Goal: Check status: Check status

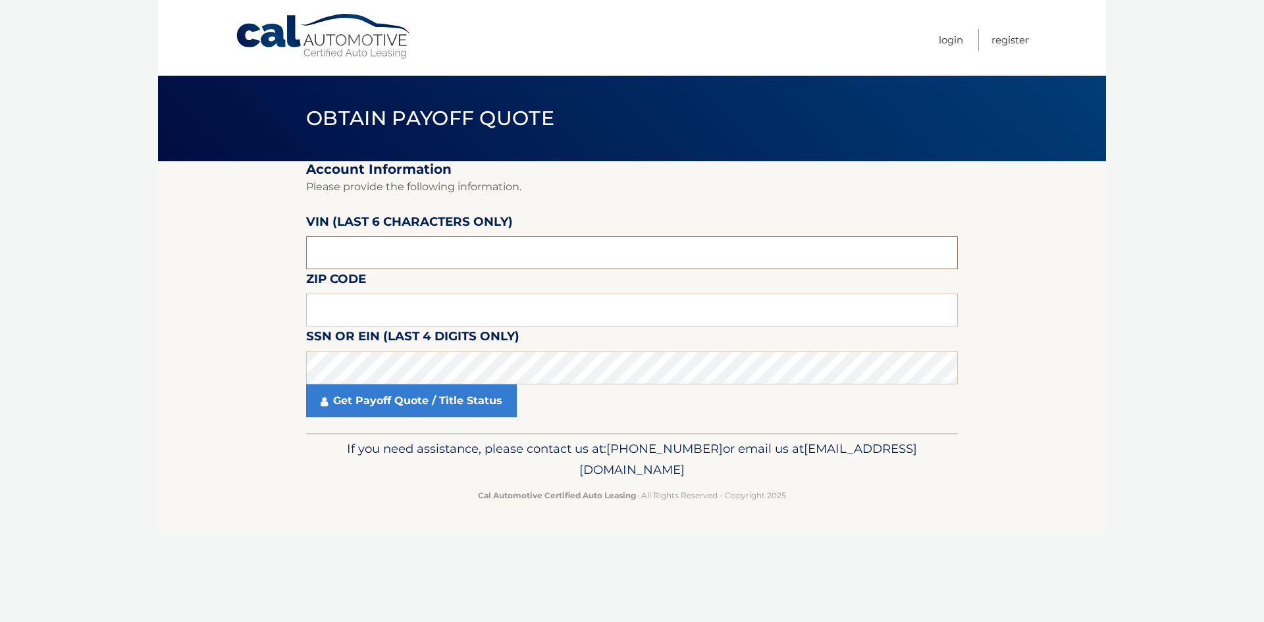
click at [374, 253] on input "text" at bounding box center [632, 252] width 652 height 33
paste input "167131"
type input "167131"
paste input "12589"
click at [430, 309] on input "12589" at bounding box center [632, 310] width 652 height 33
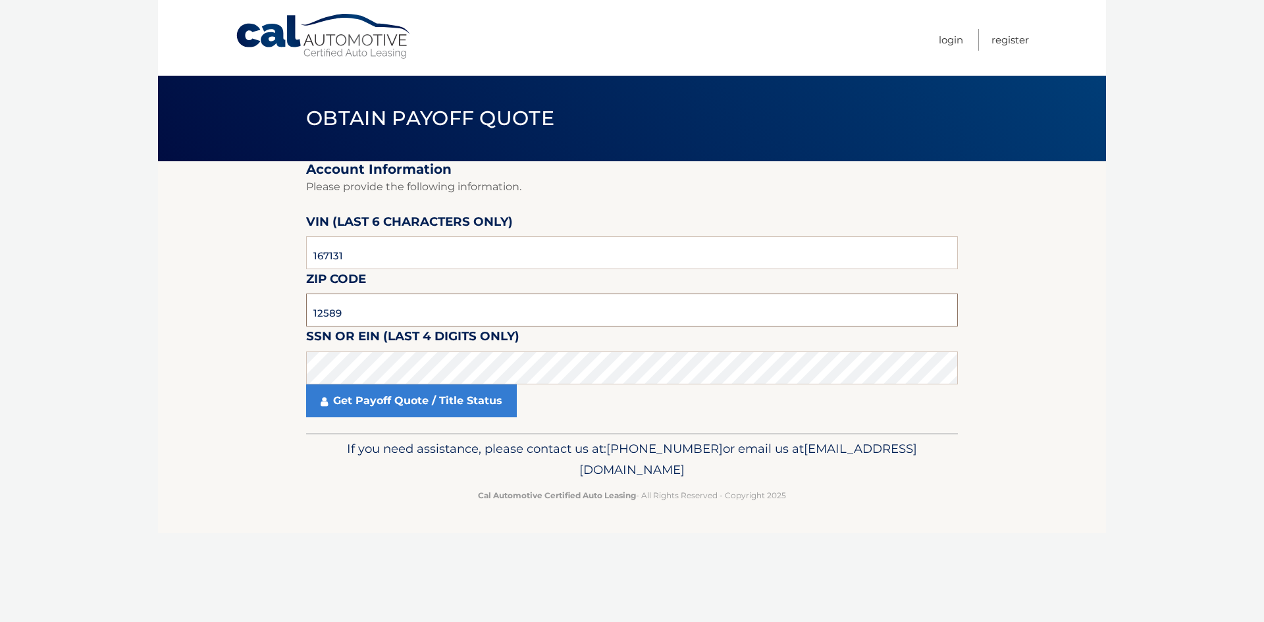
type input "12589"
click at [478, 408] on link "Get Payoff Quote / Title Status" at bounding box center [411, 400] width 211 height 33
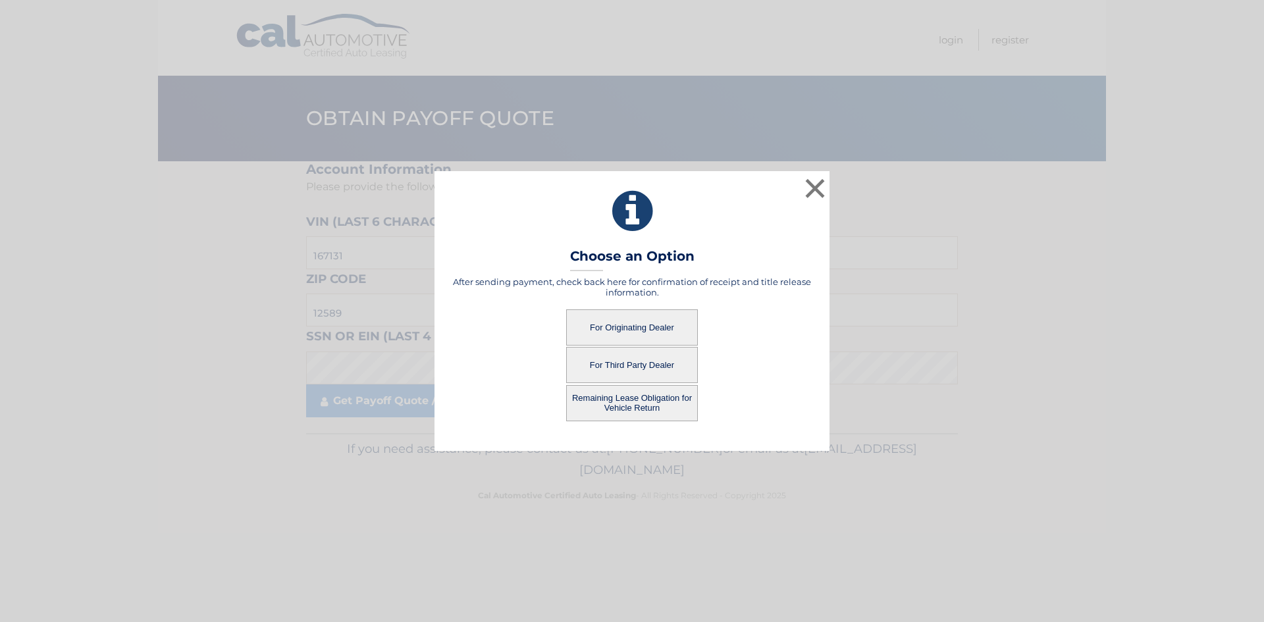
click at [656, 319] on button "For Originating Dealer" at bounding box center [632, 327] width 132 height 36
click at [650, 328] on button "For Originating Dealer" at bounding box center [632, 327] width 132 height 36
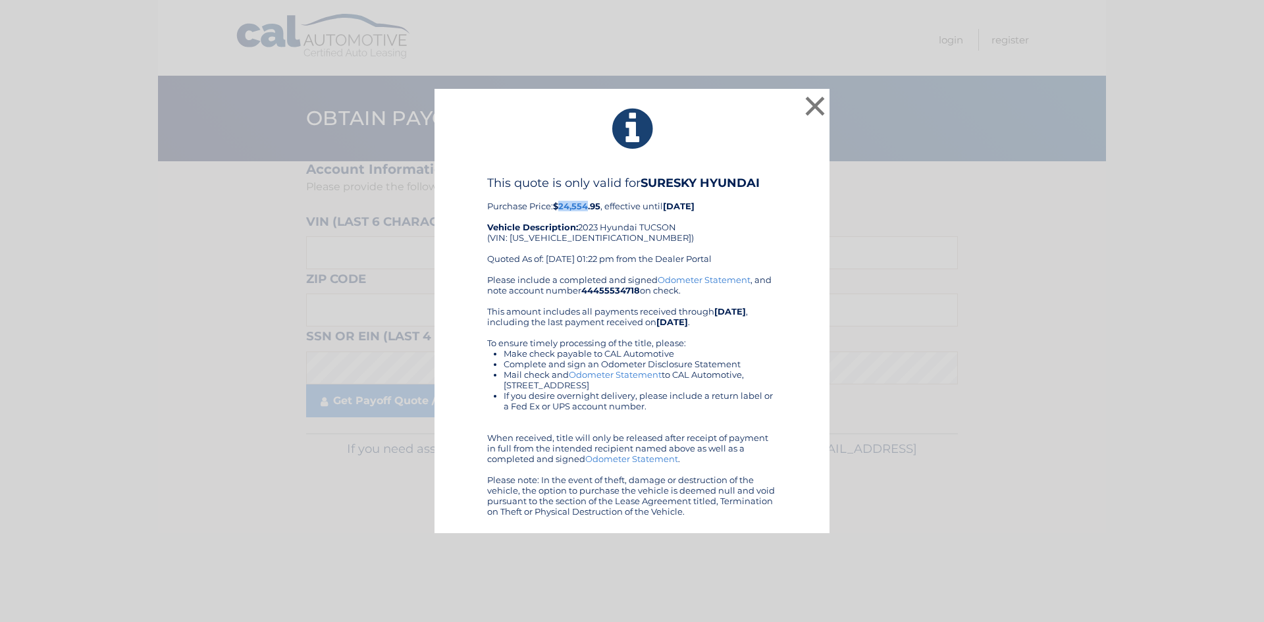
drag, startPoint x: 560, startPoint y: 205, endPoint x: 589, endPoint y: 205, distance: 29.6
click at [589, 205] on b "$24,554.95" at bounding box center [576, 206] width 47 height 11
copy b "24,554"
